Goal: Information Seeking & Learning: Learn about a topic

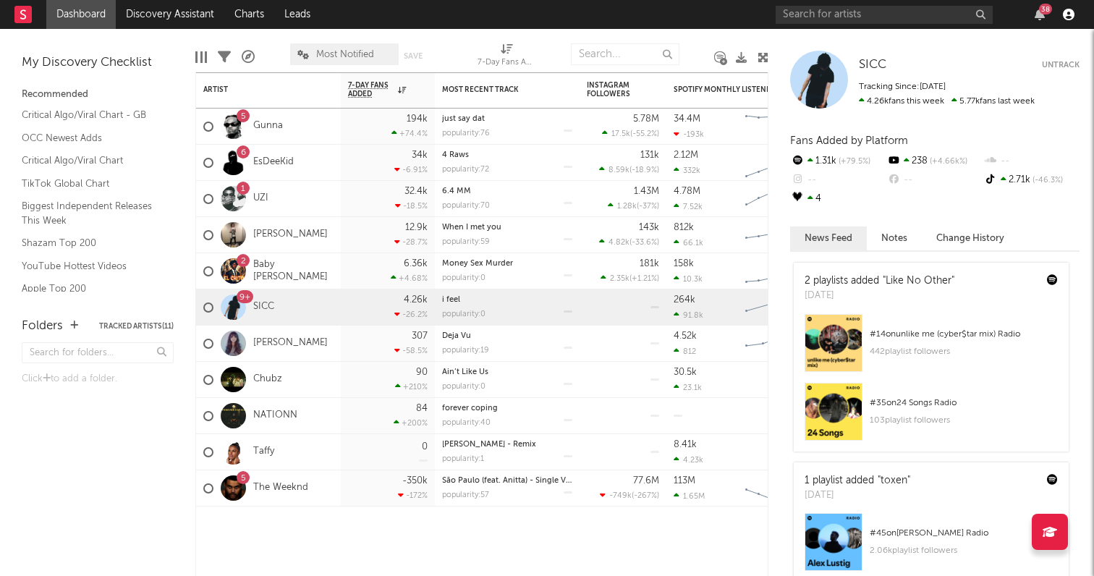
click at [1065, 17] on icon "button" at bounding box center [1069, 15] width 12 height 12
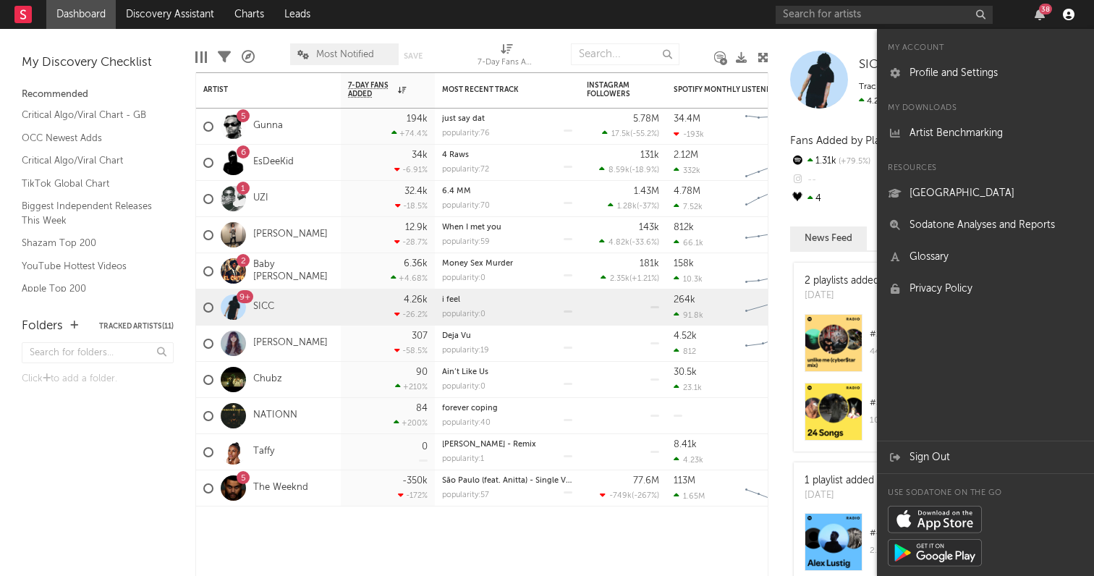
click at [1069, 16] on icon "button" at bounding box center [1069, 15] width 12 height 12
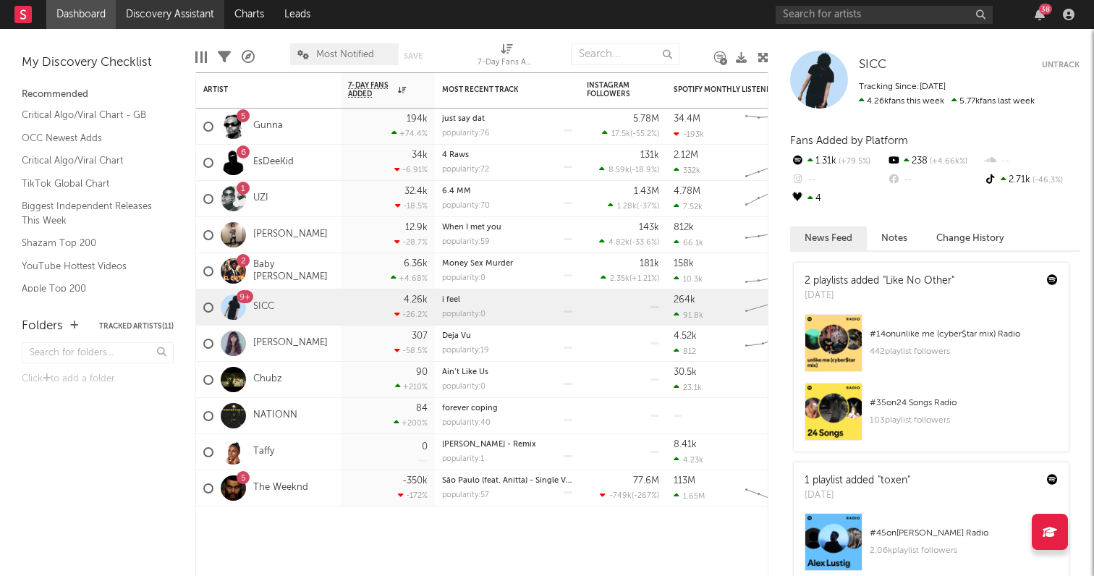
click at [197, 20] on link "Discovery Assistant" at bounding box center [170, 14] width 109 height 29
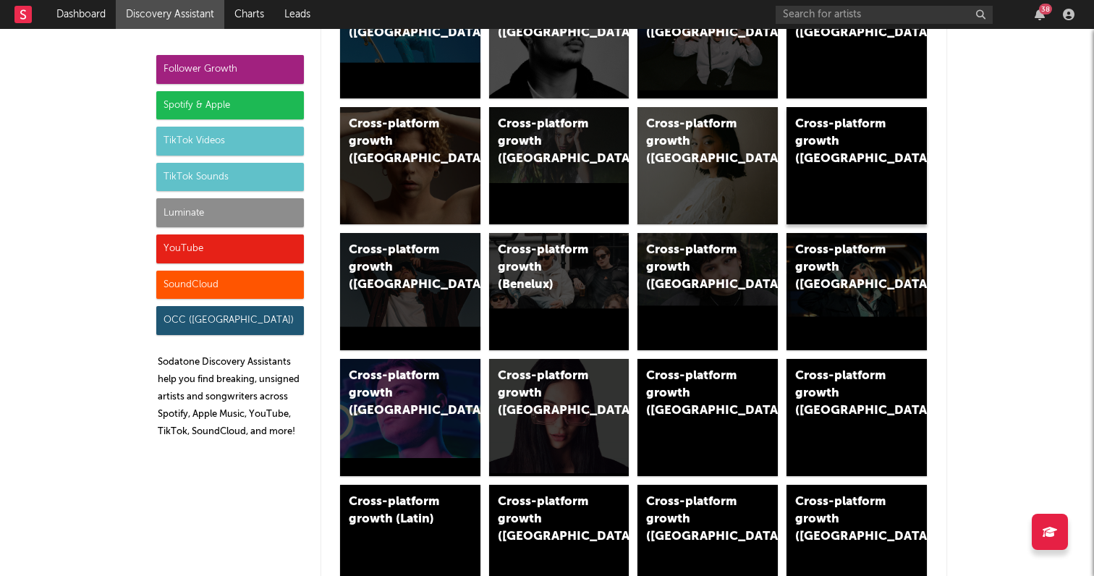
scroll to position [418, 0]
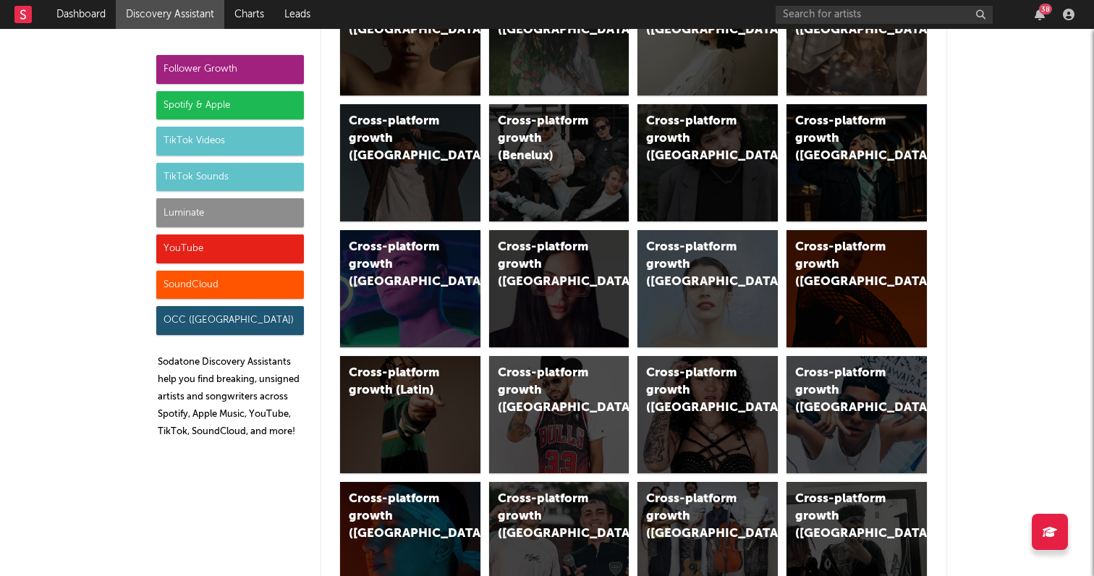
click at [245, 208] on div "Luminate" at bounding box center [230, 212] width 148 height 29
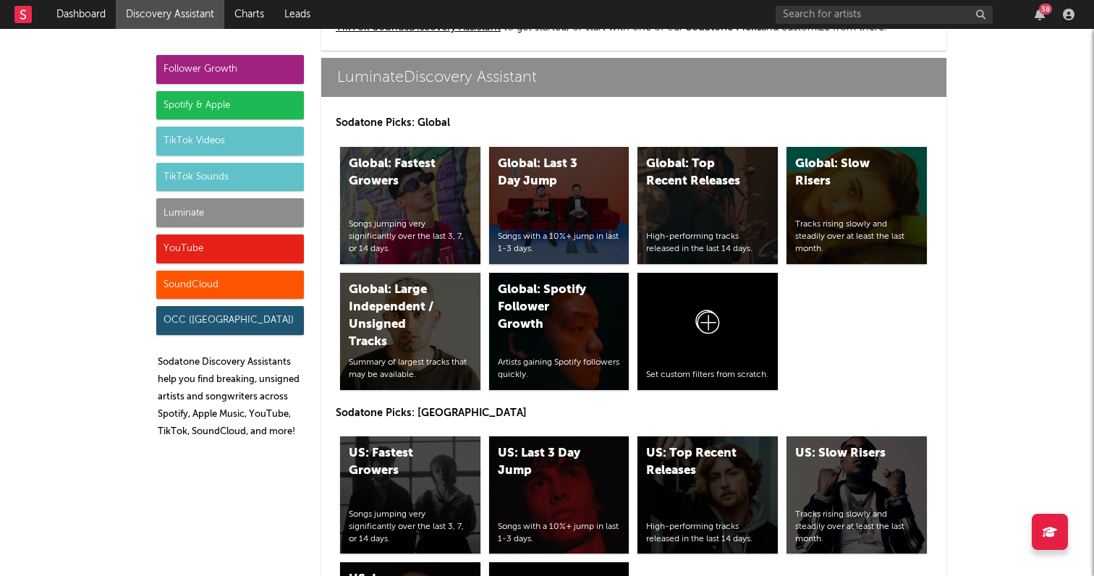
scroll to position [6367, 0]
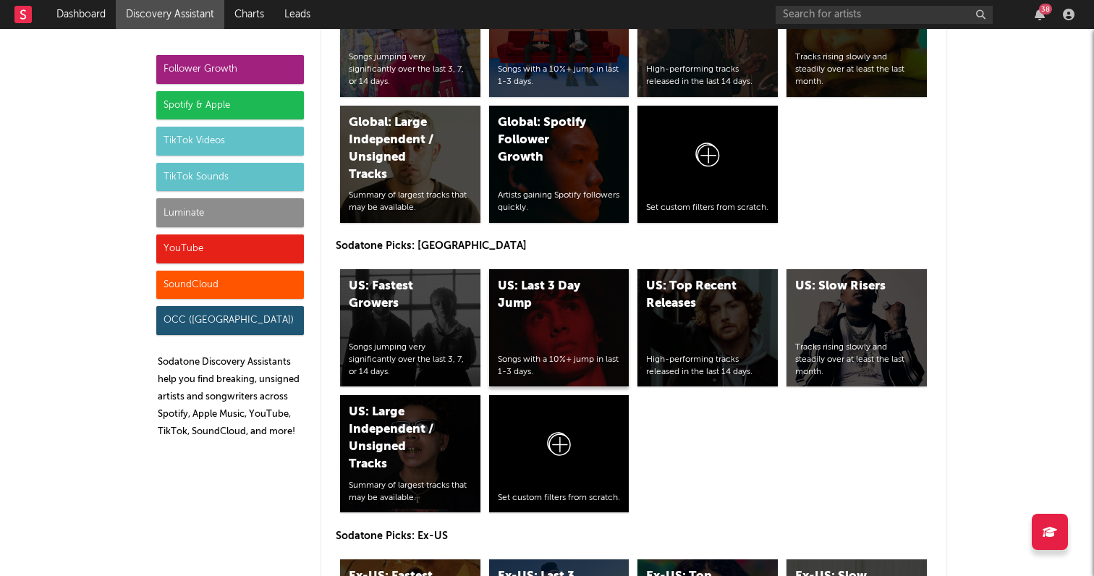
click at [582, 309] on div "US: Last 3 Day Jump" at bounding box center [547, 295] width 98 height 35
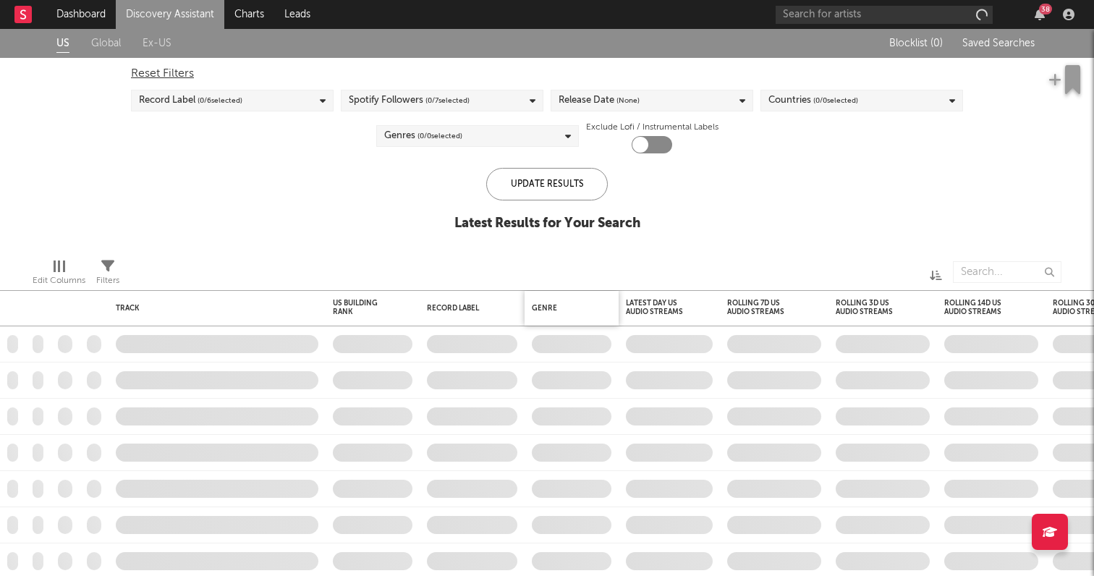
checkbox input "true"
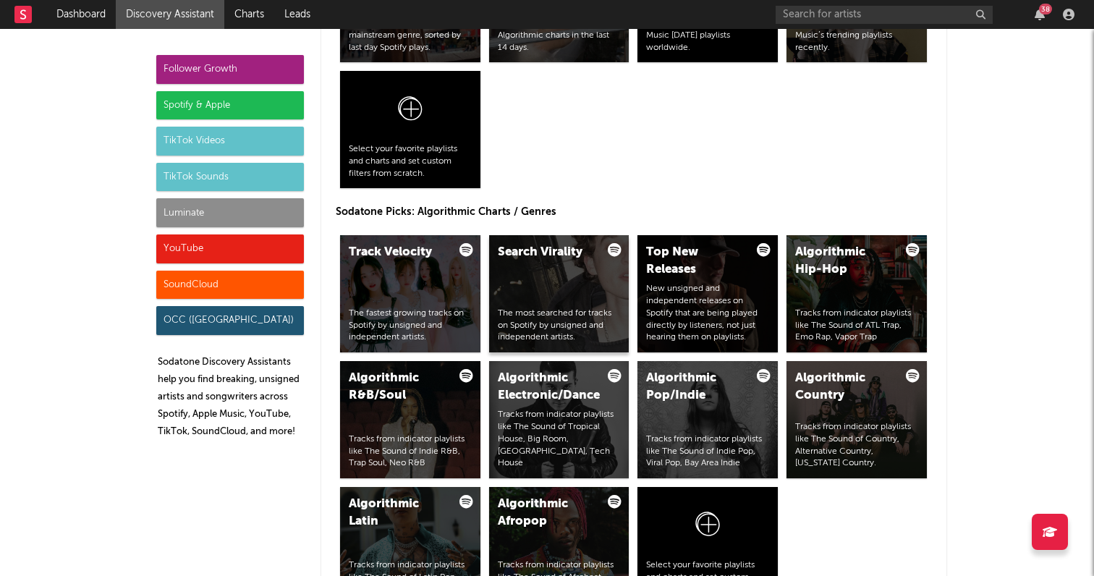
scroll to position [1629, 0]
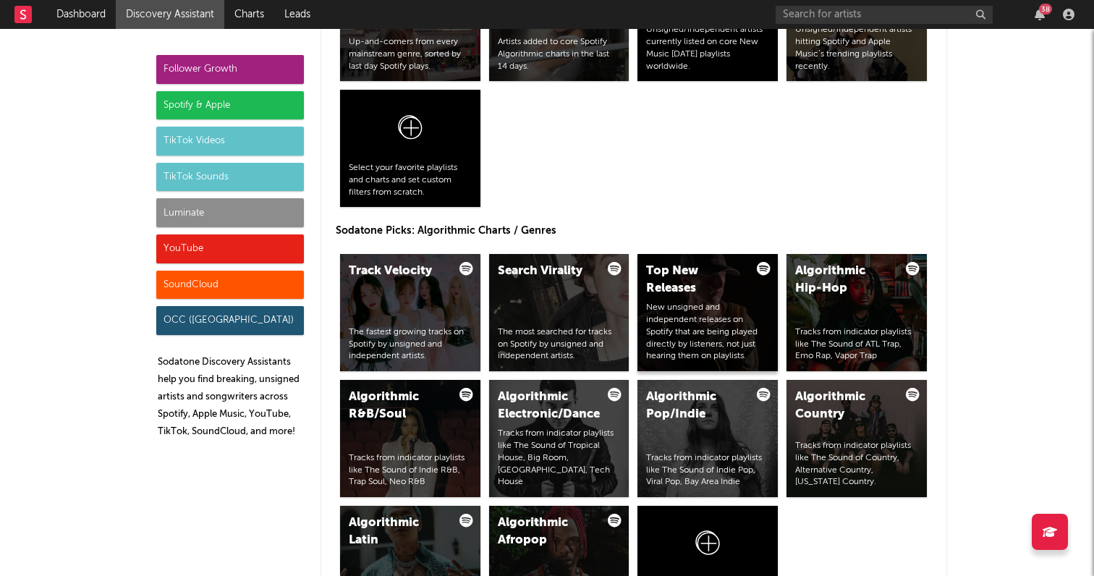
click at [681, 292] on div "Top New Releases" at bounding box center [695, 280] width 98 height 35
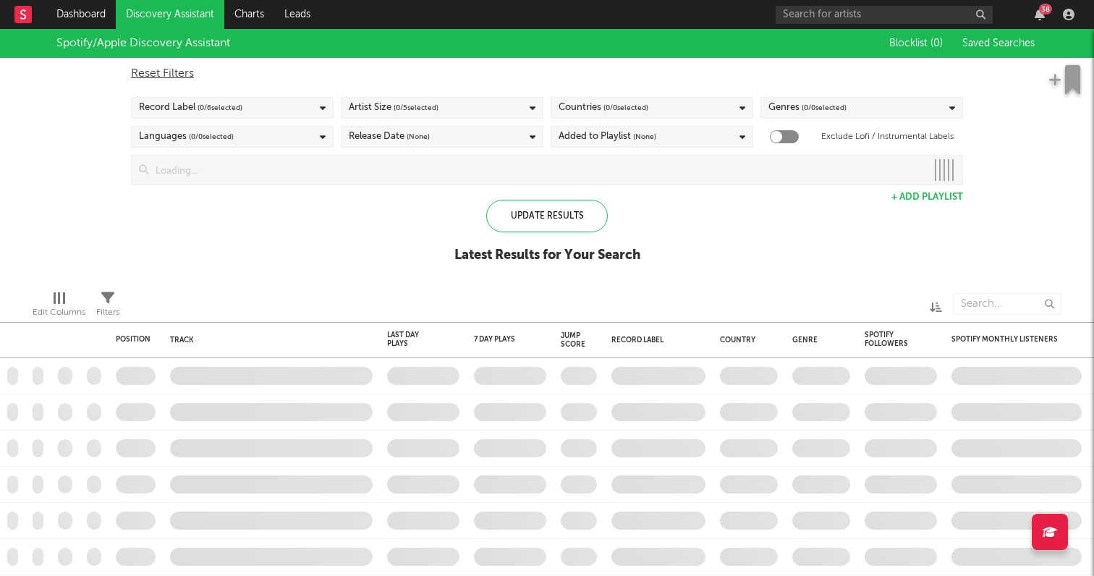
checkbox input "true"
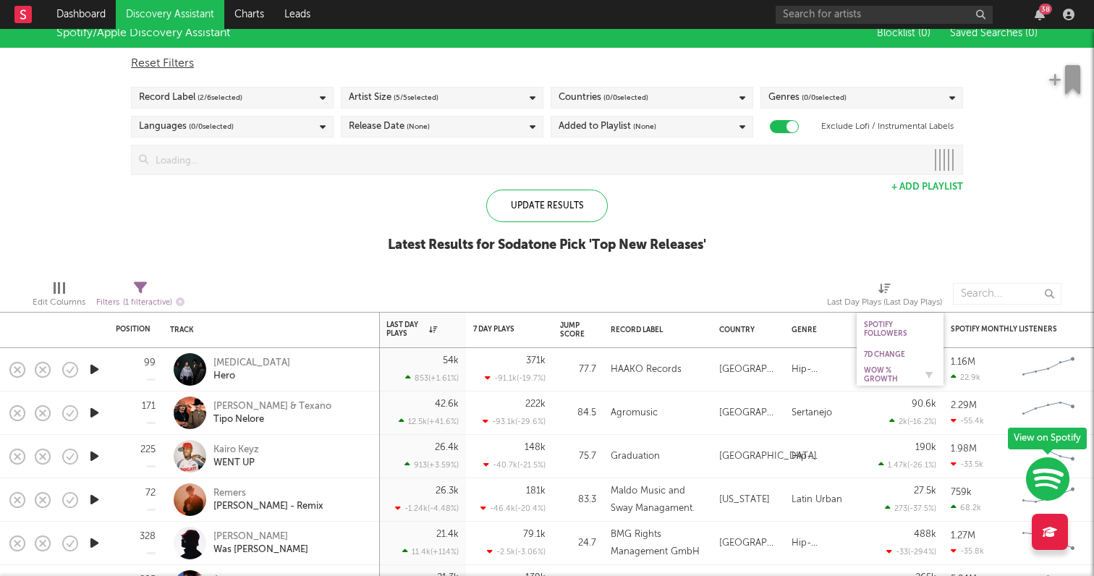
click at [881, 374] on div "WoW % Growth" at bounding box center [889, 374] width 51 height 17
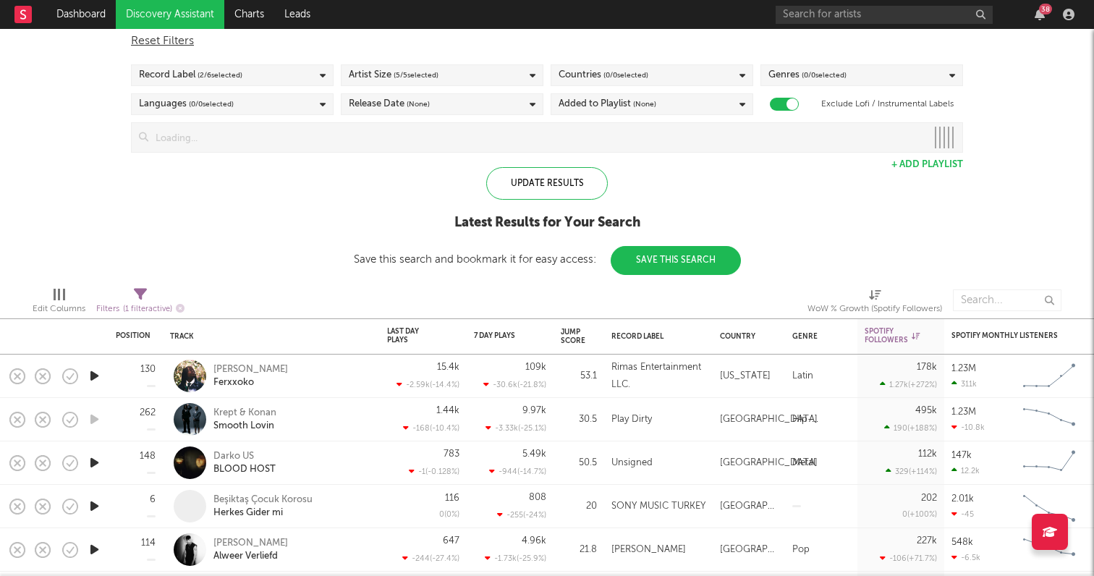
click at [94, 374] on icon "button" at bounding box center [94, 376] width 15 height 18
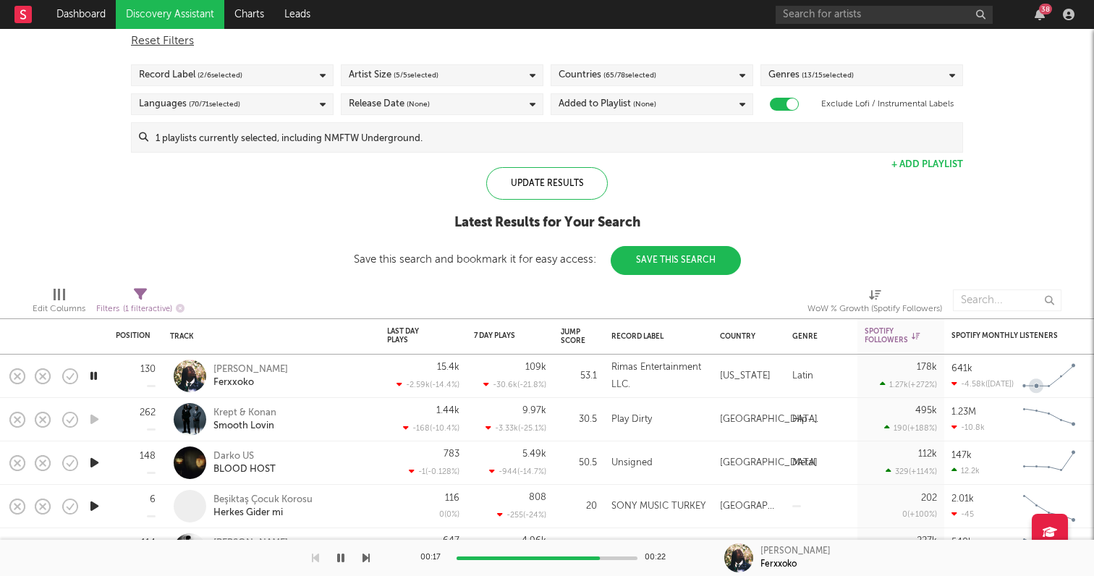
click at [1033, 382] on icon "Chart title" at bounding box center [1036, 386] width 14 height 14
click at [699, 378] on div "Rimas Entertainment LLC." at bounding box center [659, 376] width 94 height 35
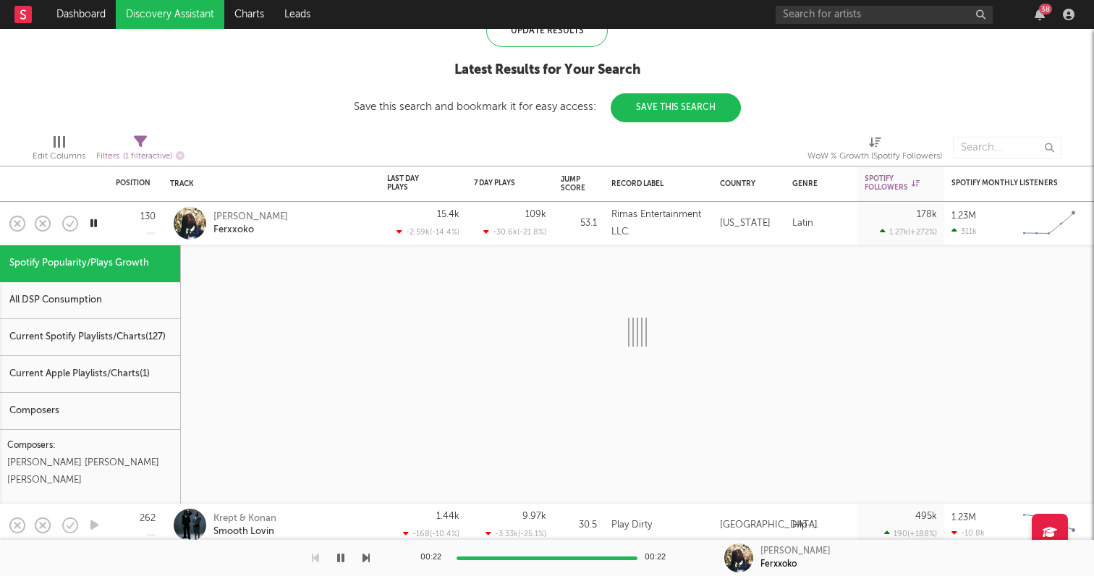
select select "6m"
select select "1w"
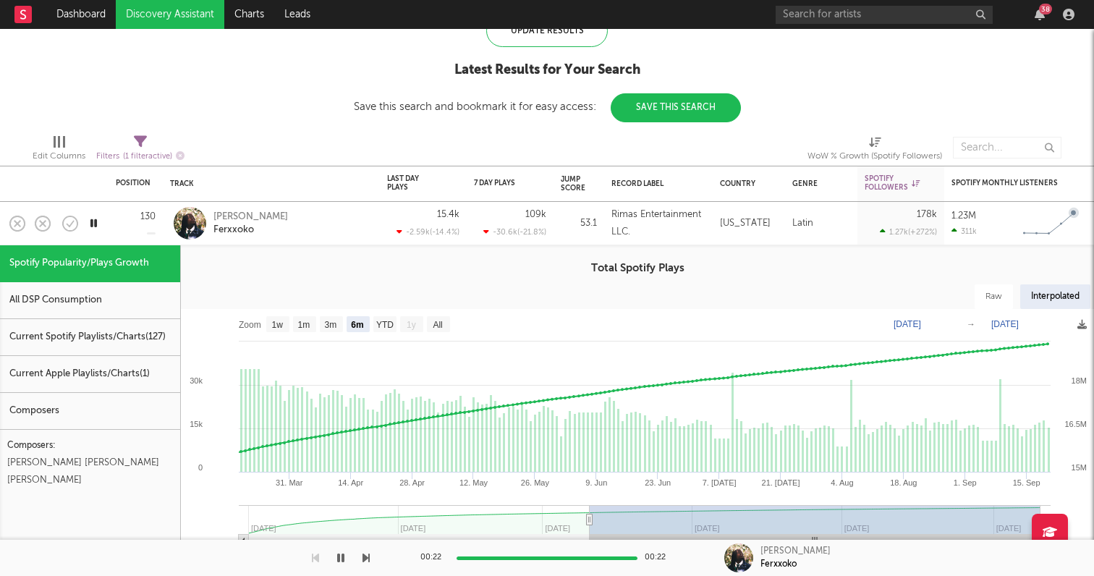
click at [816, 220] on div "Latin" at bounding box center [821, 223] width 58 height 17
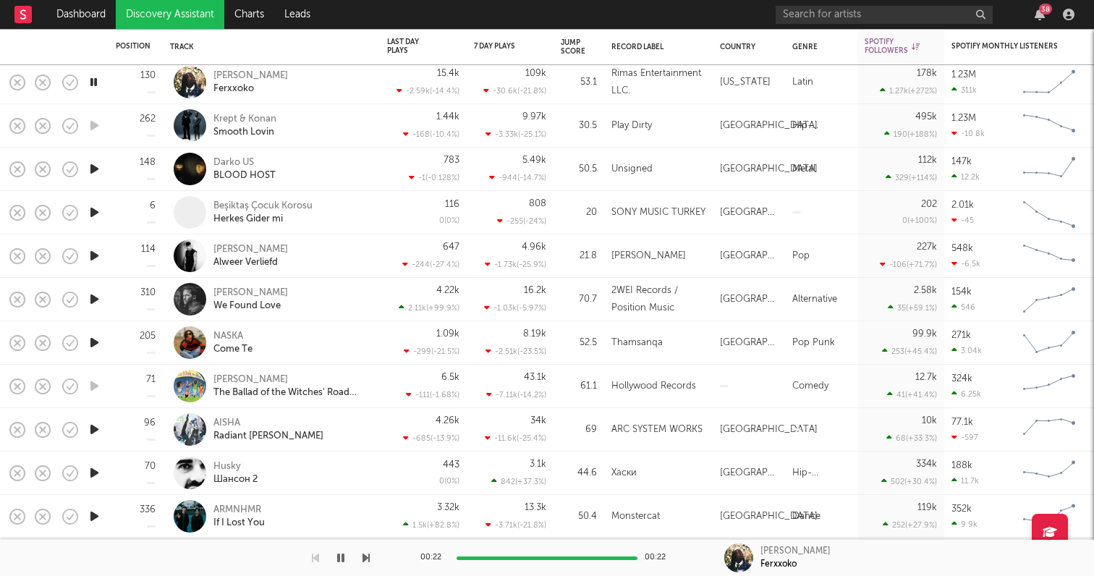
click at [98, 81] on icon "button" at bounding box center [94, 82] width 14 height 18
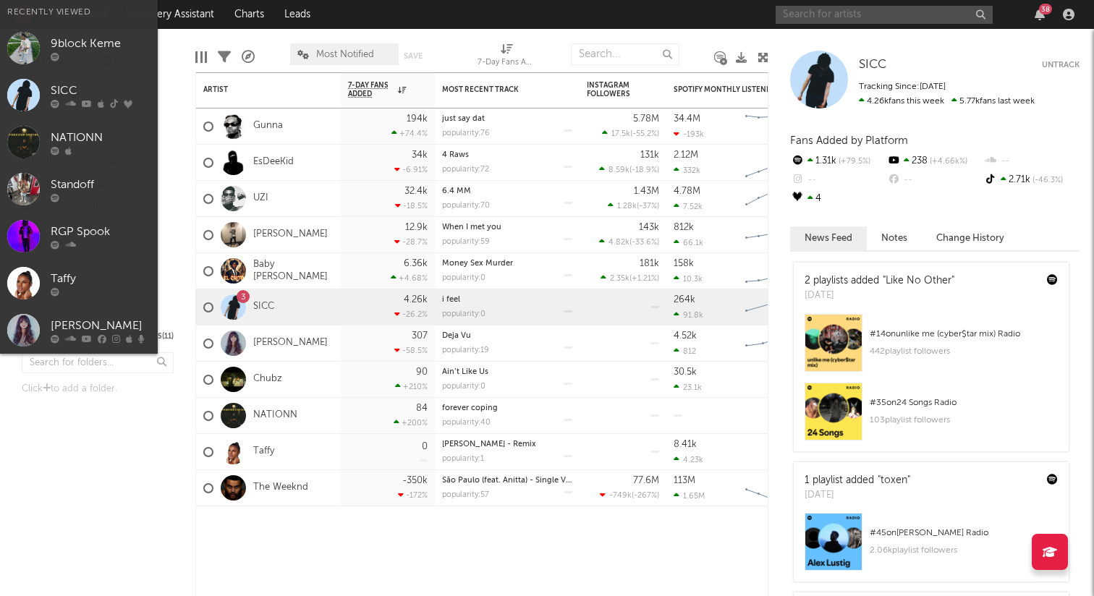
click at [925, 12] on input "text" at bounding box center [884, 15] width 217 height 18
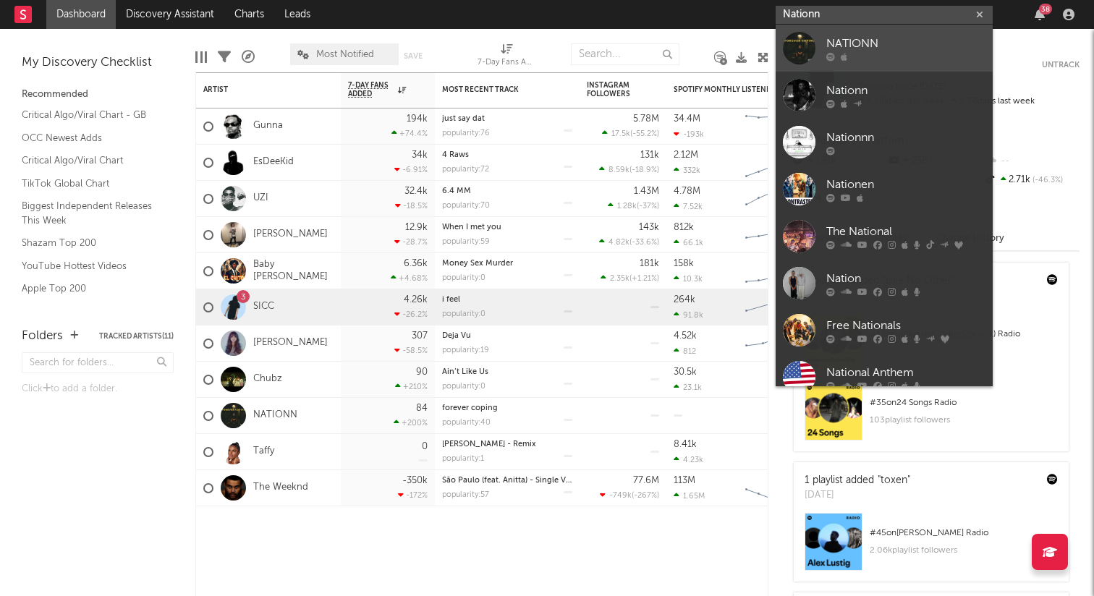
type input "Nationn"
click at [874, 35] on div "NATIONN" at bounding box center [905, 43] width 159 height 17
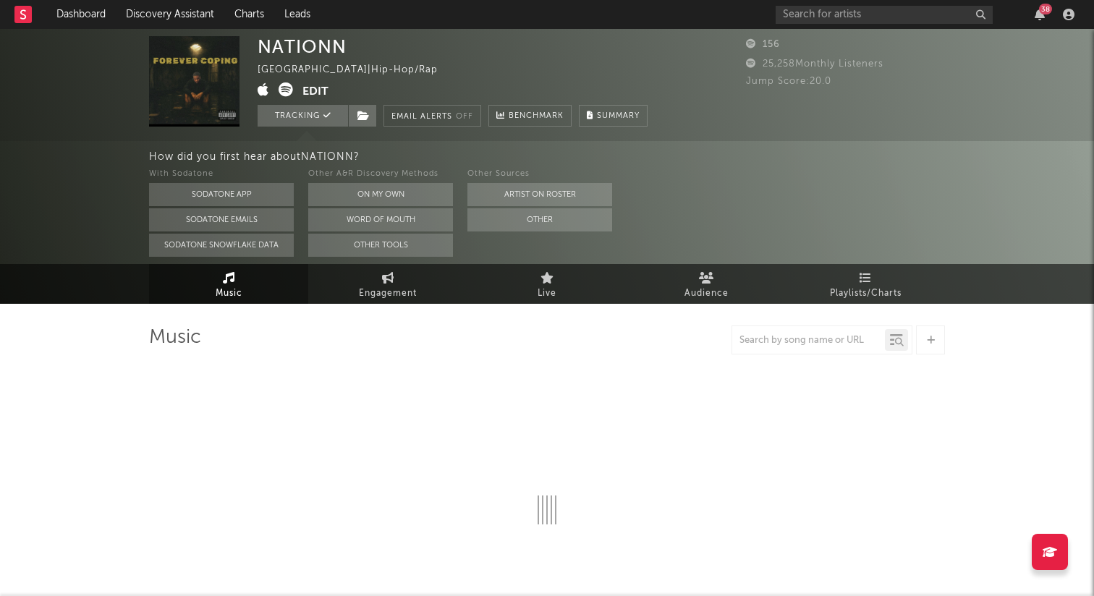
select select "1w"
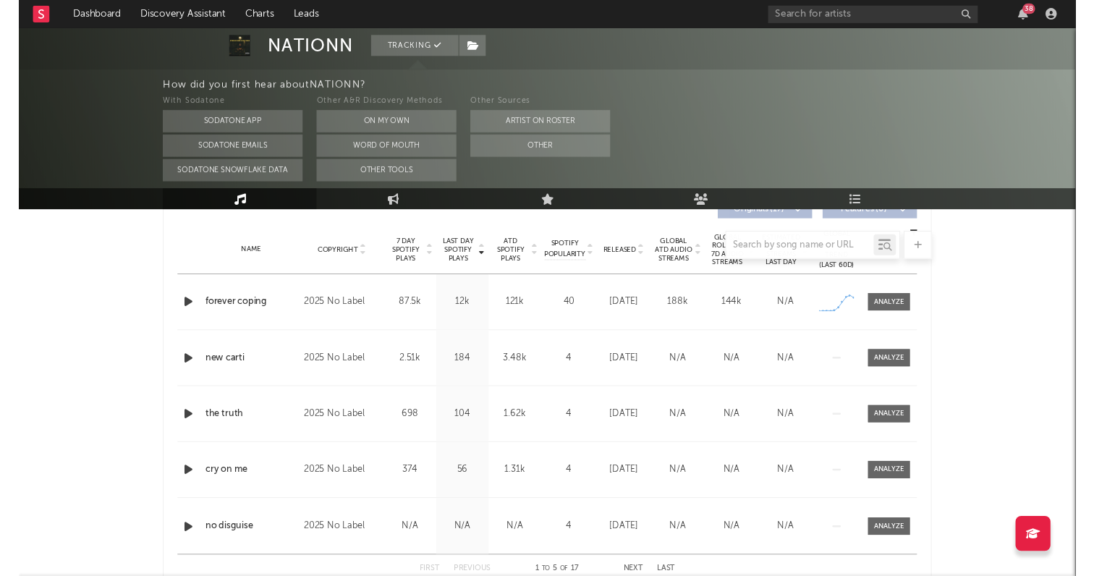
scroll to position [570, 0]
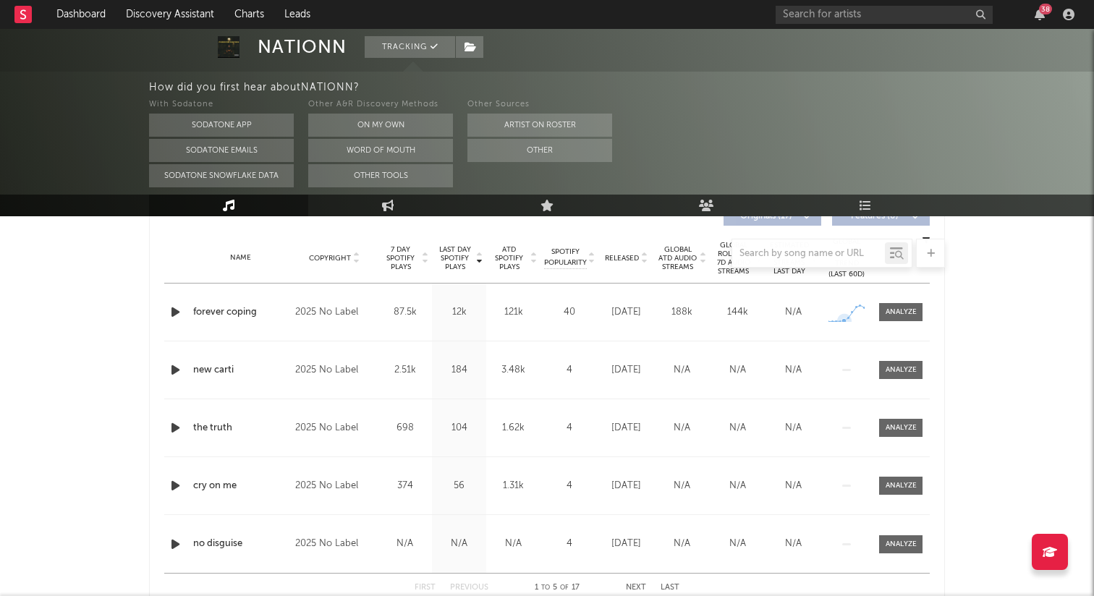
click at [845, 321] on icon at bounding box center [844, 320] width 5 height 5
click at [847, 334] on div "Name forever coping Copyright 2025 No Label Label No Label Album Names Forever …" at bounding box center [547, 312] width 766 height 57
click at [332, 325] on div "Name forever coping Copyright 2025 No Label Label No Label Album Names Forever …" at bounding box center [547, 312] width 766 height 57
click at [286, 312] on div "forever coping" at bounding box center [240, 312] width 95 height 14
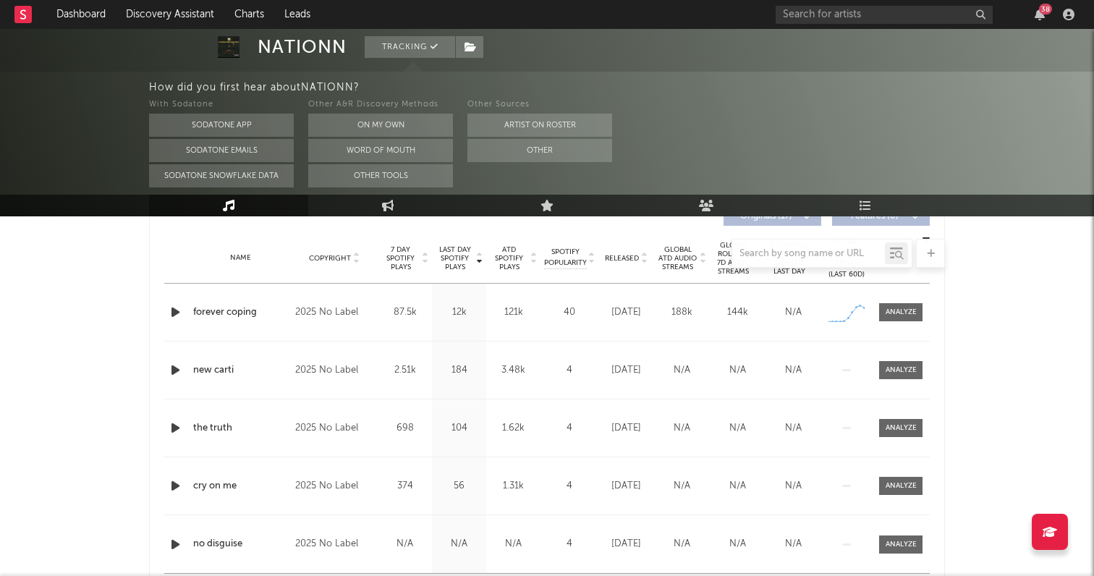
click at [712, 316] on div "Global Rolling 7D Audio Streams 144k" at bounding box center [738, 312] width 56 height 14
